Goal: Find specific page/section: Find specific page/section

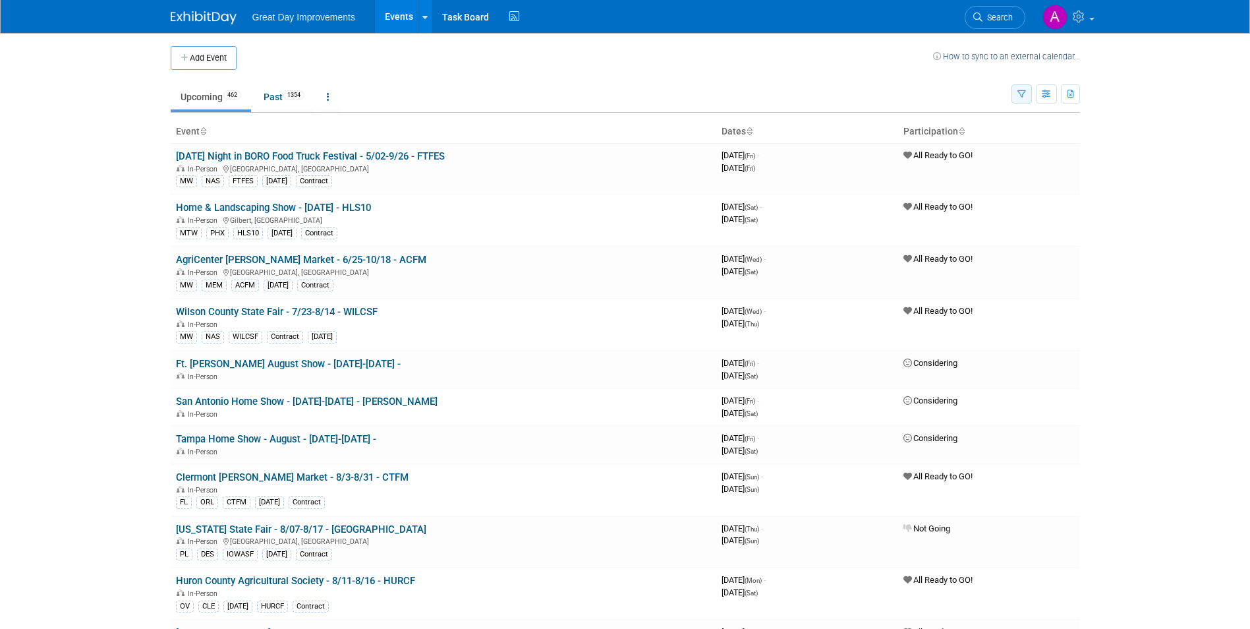
click at [1023, 97] on icon "button" at bounding box center [1021, 94] width 9 height 9
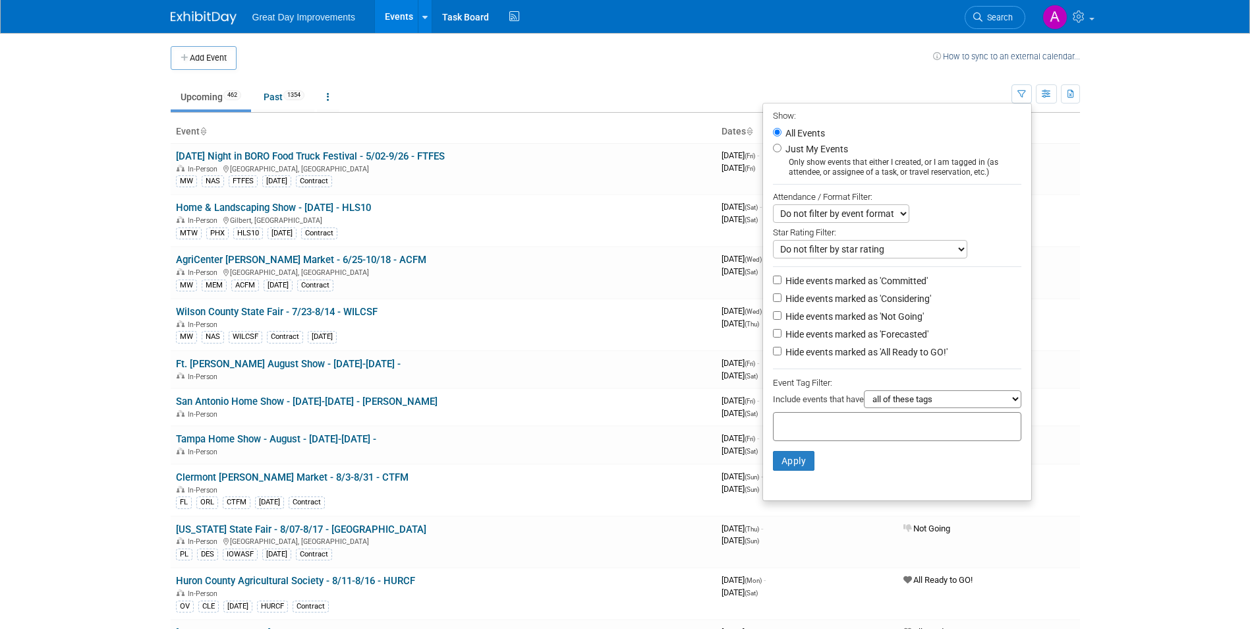
click at [823, 428] on input "text" at bounding box center [831, 424] width 105 height 13
type input "SE"
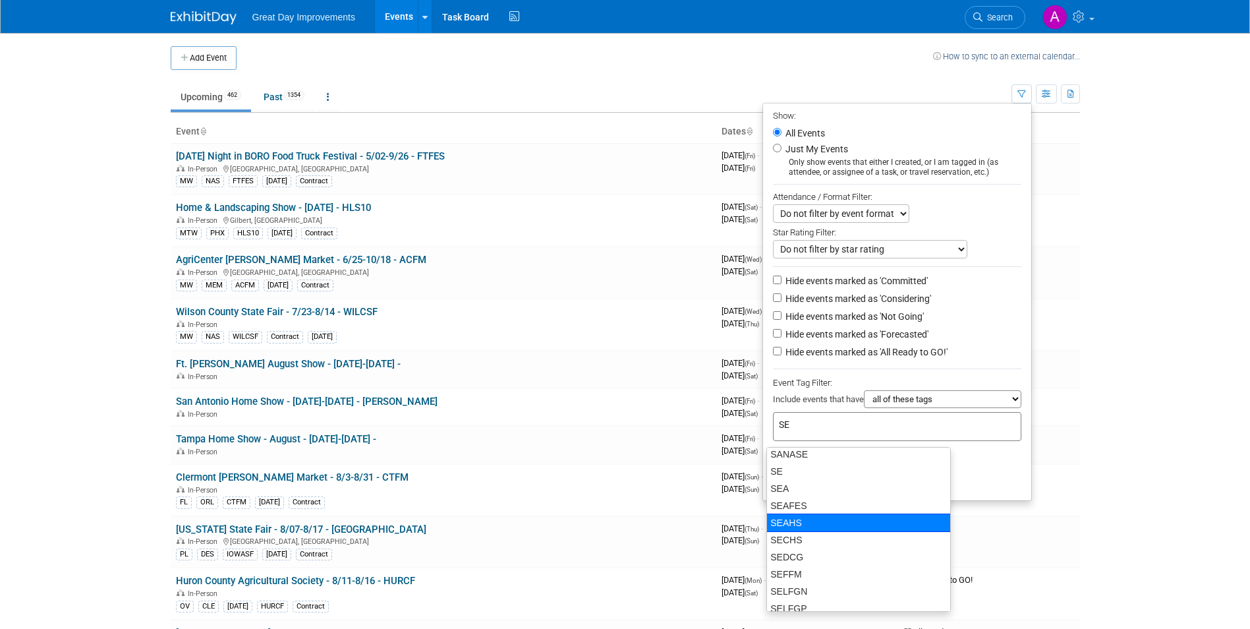
scroll to position [461, 0]
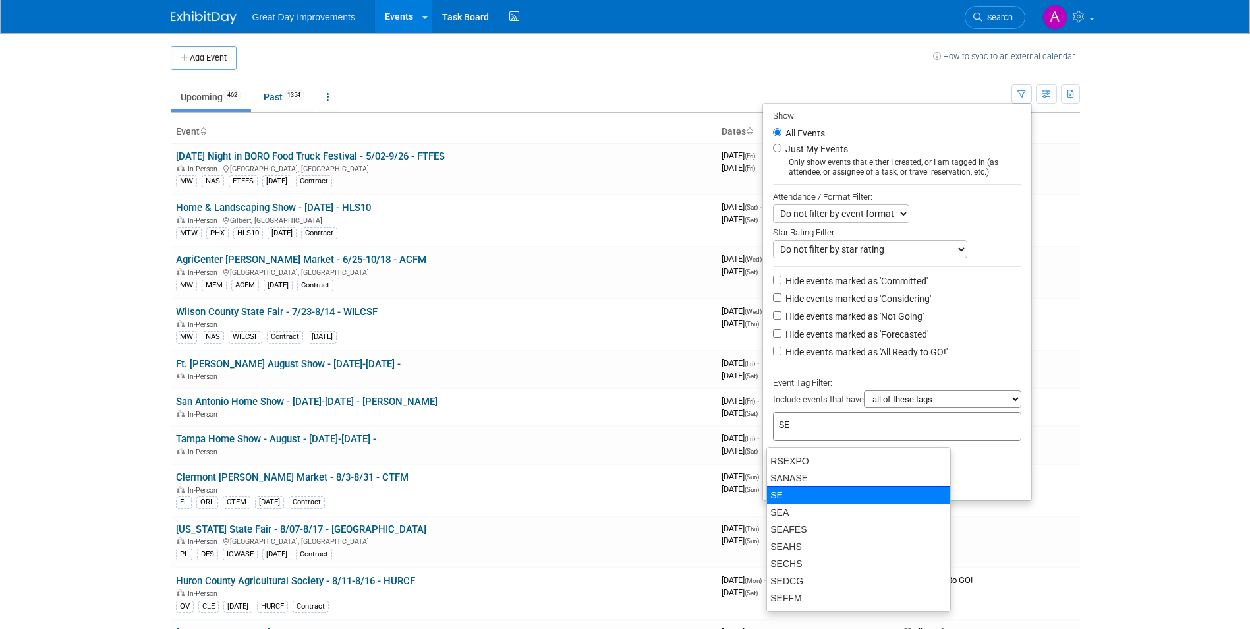
click at [807, 491] on div "SE" at bounding box center [858, 495] width 184 height 18
type input "SE"
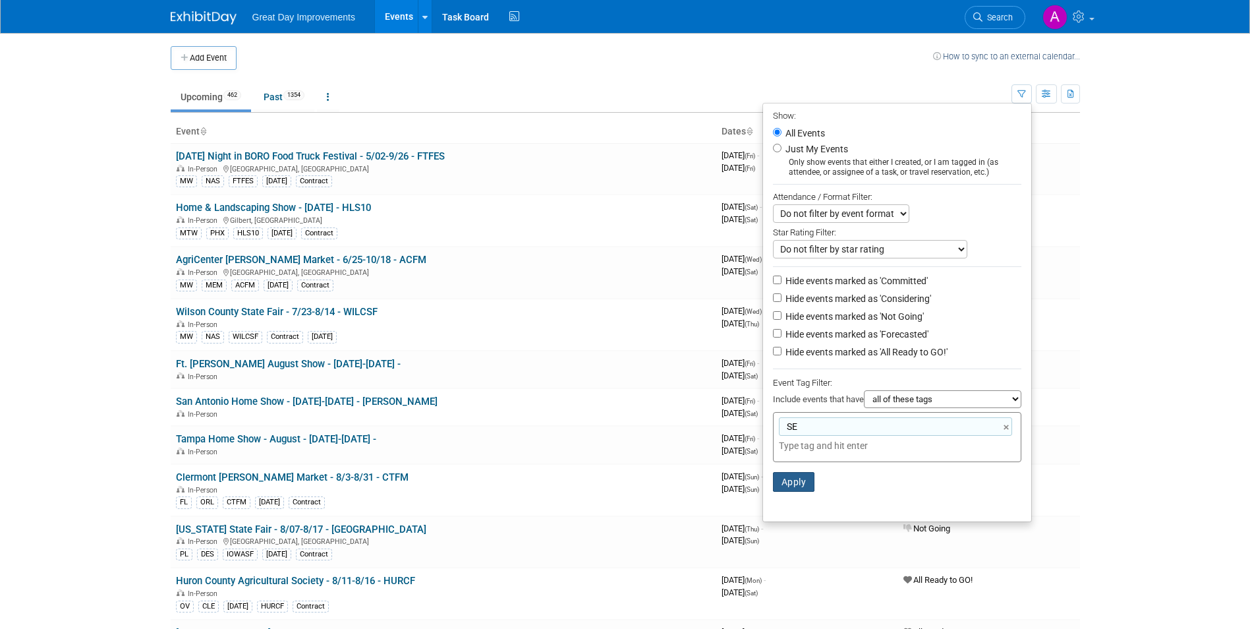
click at [776, 492] on button "Apply" at bounding box center [794, 482] width 42 height 20
